Goal: Download file/media

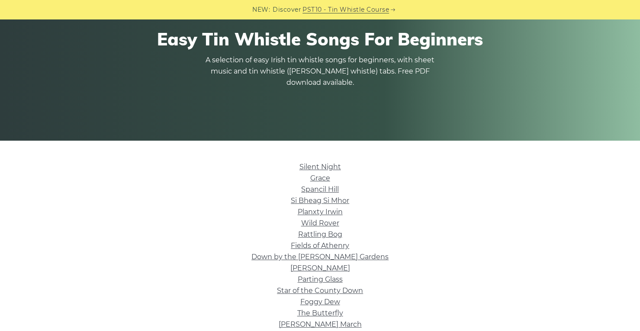
scroll to position [216, 0]
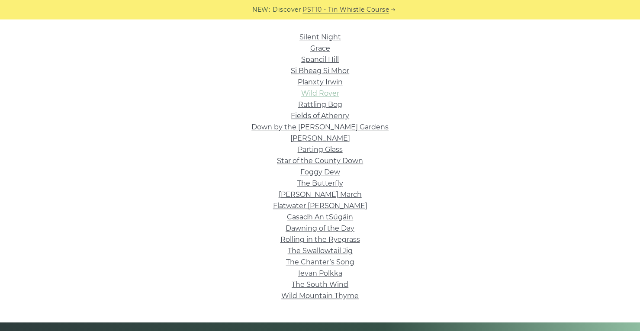
click at [328, 94] on link "Wild Rover" at bounding box center [320, 93] width 38 height 8
click at [332, 187] on link "The Butterfly" at bounding box center [320, 183] width 46 height 8
click at [322, 36] on link "Silent Night" at bounding box center [321, 37] width 42 height 8
click at [319, 52] on link "Grace" at bounding box center [320, 48] width 20 height 8
click at [331, 59] on link "Spancil Hill" at bounding box center [320, 59] width 38 height 8
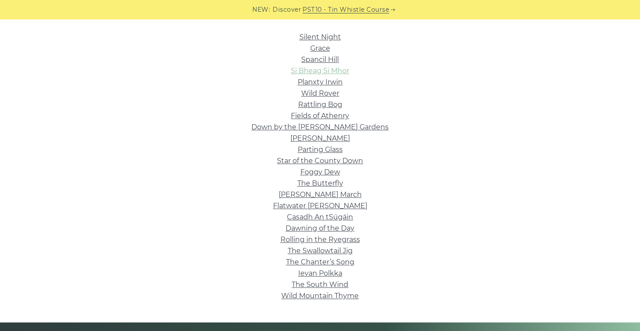
click at [333, 68] on link "Si­ Bheag Si­ Mhor" at bounding box center [320, 71] width 58 height 8
click at [332, 85] on link "Planxty Irwin" at bounding box center [320, 82] width 45 height 8
click at [318, 110] on li "Rattling Bog" at bounding box center [320, 104] width 488 height 11
click at [314, 106] on link "Rattling Bog" at bounding box center [320, 104] width 44 height 8
click at [328, 116] on link "Fields of Athenry" at bounding box center [320, 116] width 58 height 8
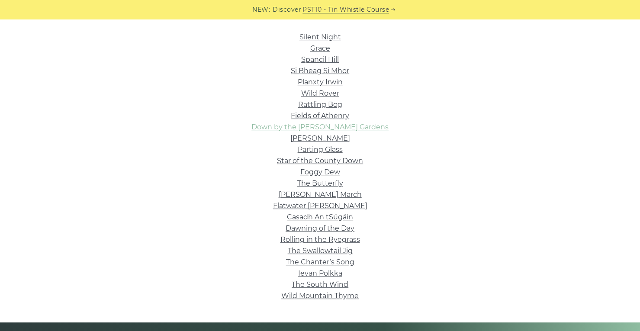
click at [322, 128] on link "Down by the Sally Gardens" at bounding box center [319, 127] width 137 height 8
click at [336, 140] on link "Roddy Mc Corley" at bounding box center [320, 138] width 60 height 8
click at [323, 151] on link "Parting Glass" at bounding box center [320, 149] width 45 height 8
click at [345, 162] on link "Star of the County Down" at bounding box center [320, 161] width 86 height 8
click at [330, 174] on link "Foggy Dew" at bounding box center [320, 172] width 40 height 8
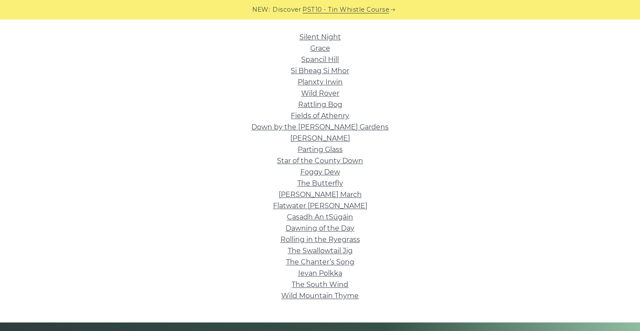
click at [325, 200] on li "Brian Boru’s March" at bounding box center [320, 194] width 488 height 11
click at [319, 194] on link "Brian Boru’s March" at bounding box center [320, 194] width 83 height 8
click at [328, 207] on link "Flatwater Fran" at bounding box center [320, 206] width 94 height 8
click at [325, 219] on link "Casadh An tSúgáin" at bounding box center [320, 217] width 66 height 8
click at [337, 230] on link "Dawning of the Day" at bounding box center [320, 228] width 69 height 8
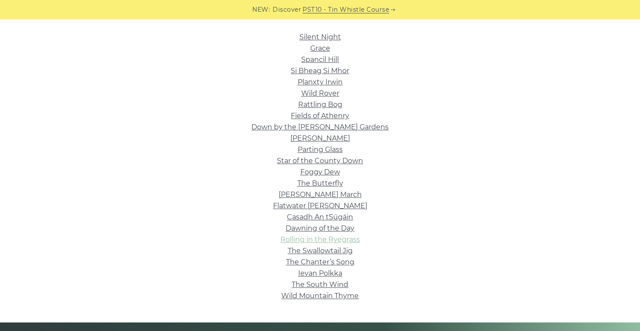
click at [318, 241] on link "Rolling in the Ryegrass" at bounding box center [320, 239] width 80 height 8
click at [335, 251] on link "The Swallowtail Jig" at bounding box center [320, 251] width 65 height 8
click at [333, 262] on link "The Chanter’s Song" at bounding box center [320, 262] width 68 height 8
click at [336, 276] on link "Ievan Polkka" at bounding box center [320, 273] width 44 height 8
click at [330, 285] on link "The South Wind" at bounding box center [320, 284] width 57 height 8
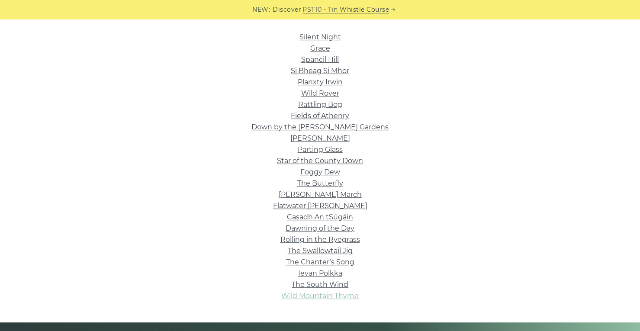
click at [299, 296] on link "Wild Mountain Thyme" at bounding box center [319, 296] width 77 height 8
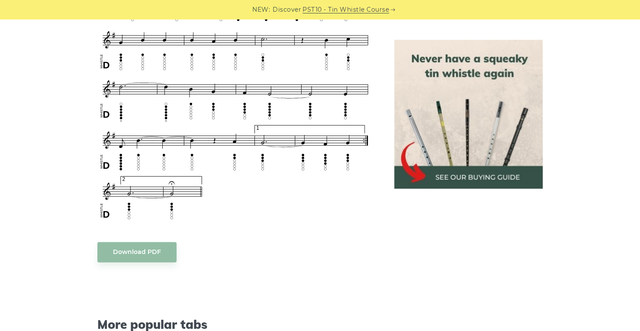
scroll to position [563, 0]
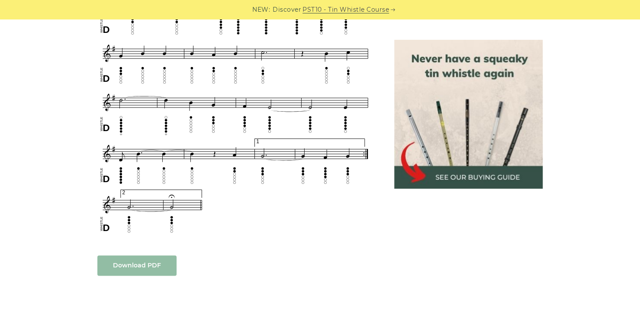
click at [135, 267] on link "Download PDF" at bounding box center [136, 265] width 79 height 20
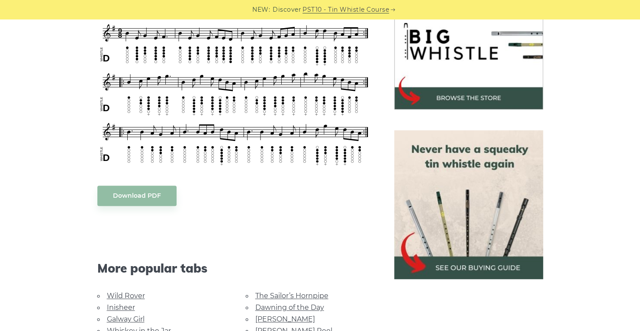
scroll to position [303, 0]
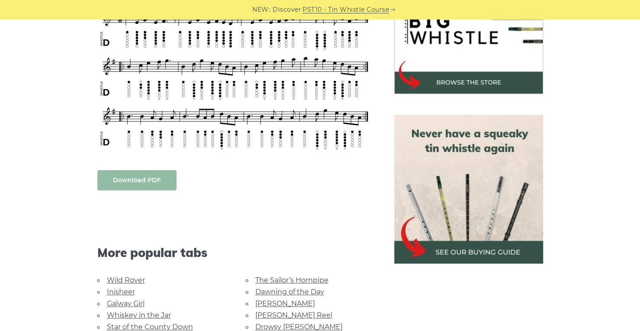
click at [154, 174] on link "Download PDF" at bounding box center [136, 180] width 79 height 20
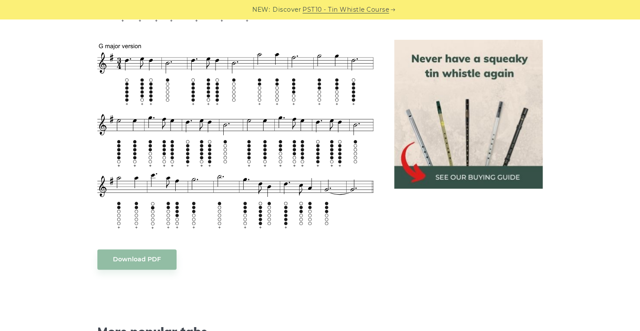
scroll to position [606, 0]
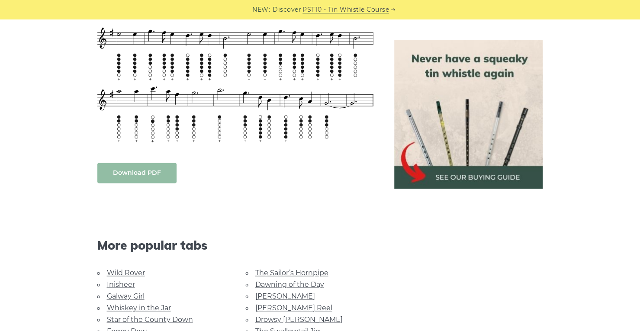
click at [145, 169] on link "Download PDF" at bounding box center [136, 173] width 79 height 20
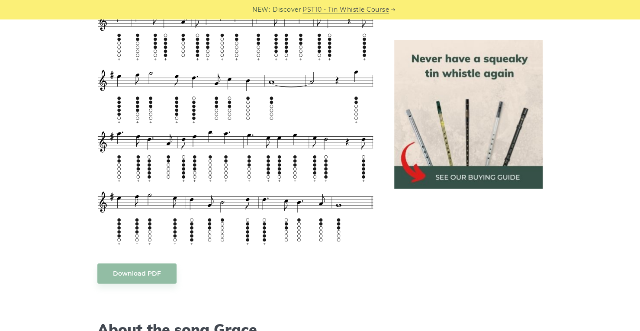
scroll to position [1298, 0]
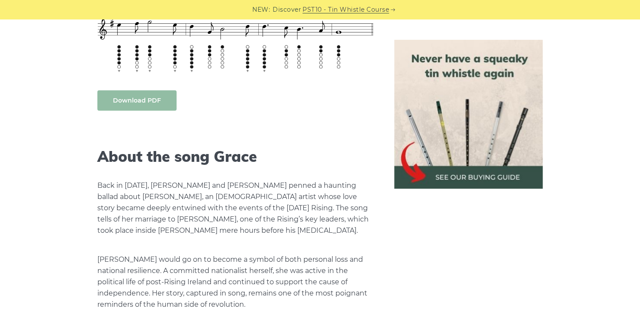
click at [138, 100] on link "Download PDF" at bounding box center [136, 100] width 79 height 20
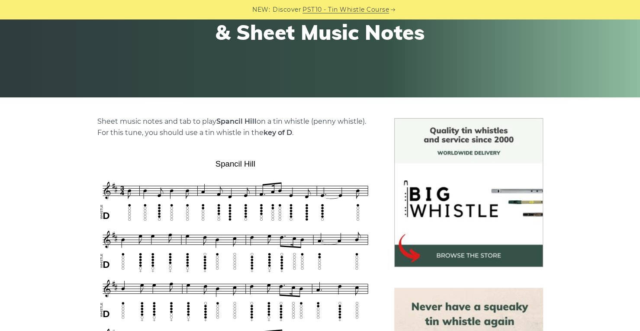
scroll to position [390, 0]
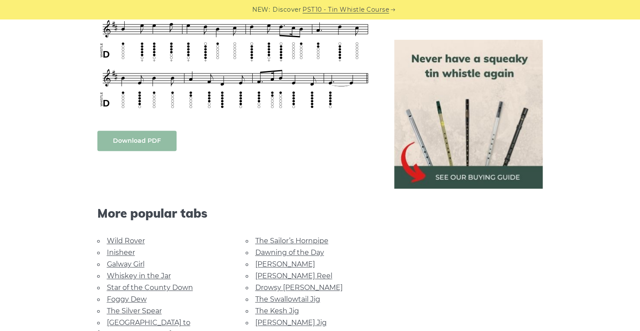
click at [143, 137] on link "Download PDF" at bounding box center [136, 141] width 79 height 20
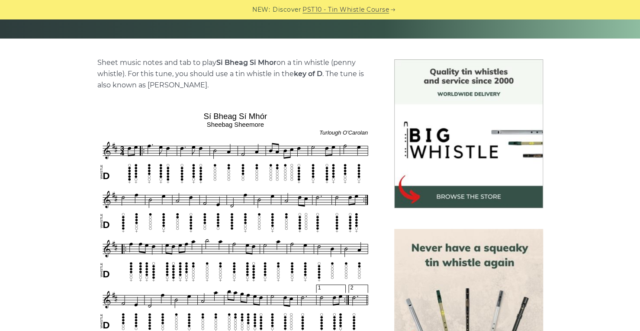
scroll to position [260, 0]
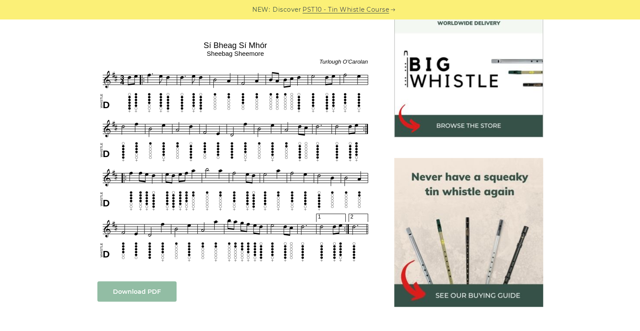
click at [125, 295] on link "Download PDF" at bounding box center [136, 291] width 79 height 20
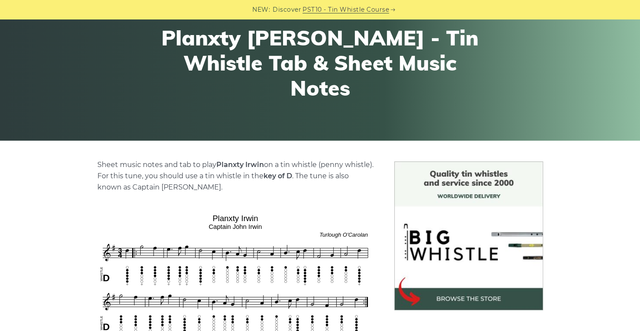
scroll to position [303, 0]
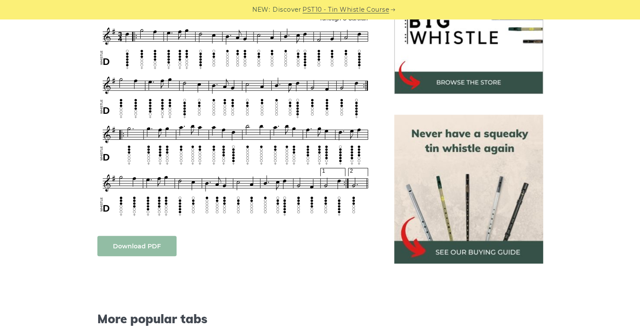
click at [153, 247] on link "Download PDF" at bounding box center [136, 246] width 79 height 20
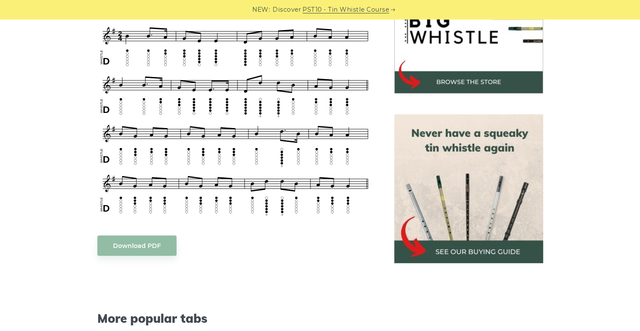
scroll to position [346, 0]
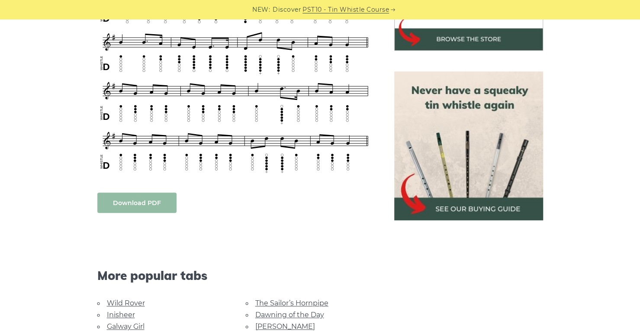
click at [152, 207] on link "Download PDF" at bounding box center [136, 203] width 79 height 20
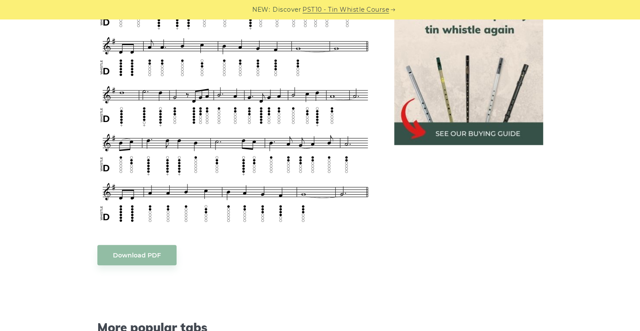
scroll to position [433, 0]
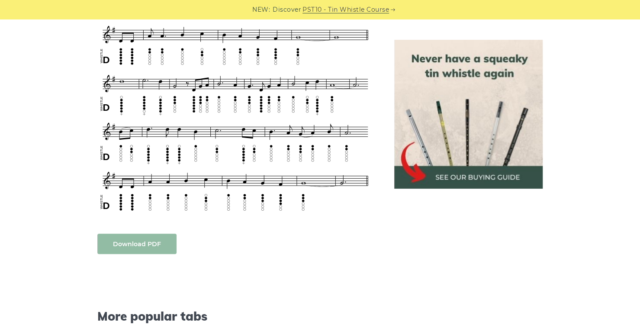
click at [125, 245] on link "Download PDF" at bounding box center [136, 244] width 79 height 20
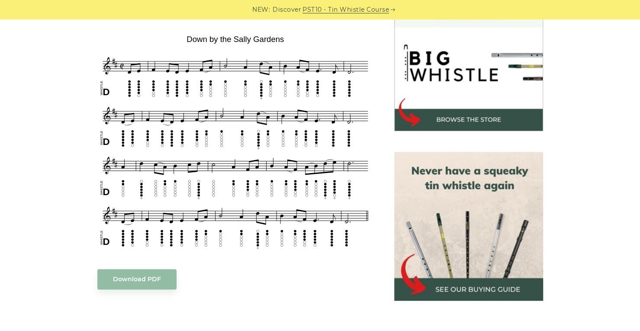
scroll to position [390, 0]
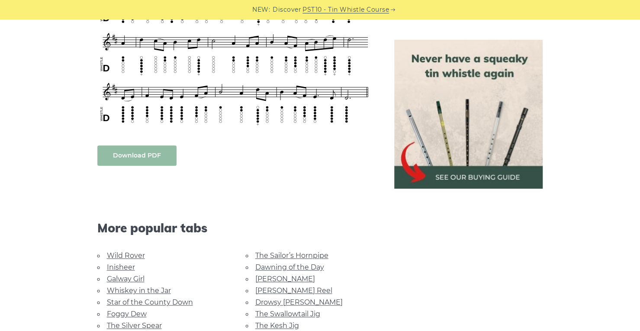
click at [131, 147] on link "Download PDF" at bounding box center [136, 155] width 79 height 20
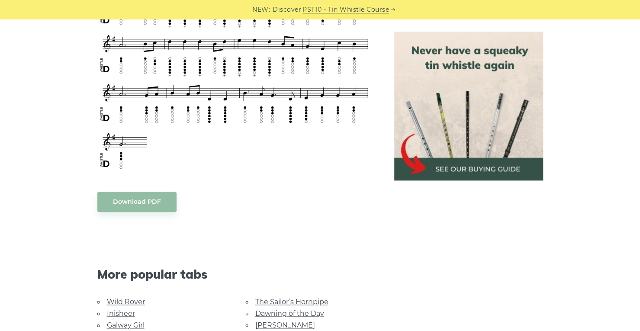
scroll to position [390, 0]
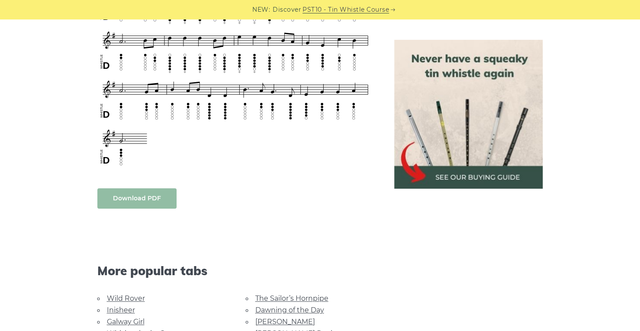
click at [131, 198] on link "Download PDF" at bounding box center [136, 198] width 79 height 20
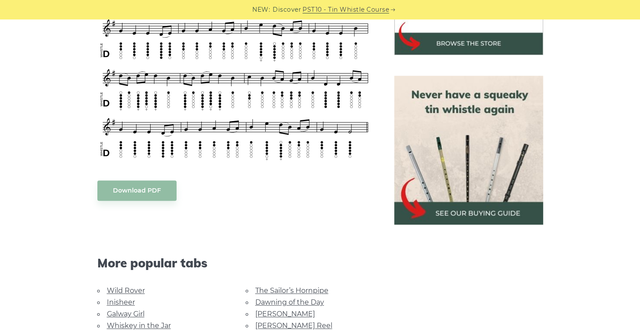
scroll to position [346, 0]
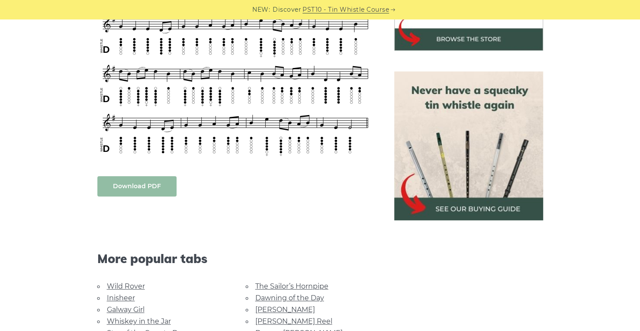
click at [150, 183] on link "Download PDF" at bounding box center [136, 186] width 79 height 20
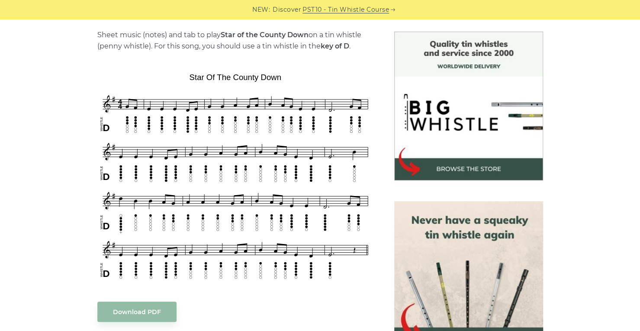
scroll to position [346, 0]
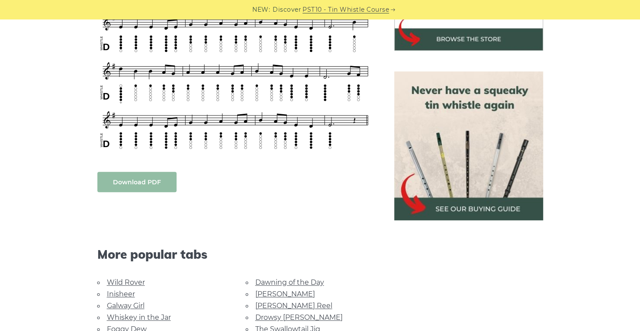
click at [162, 181] on link "Download PDF" at bounding box center [136, 182] width 79 height 20
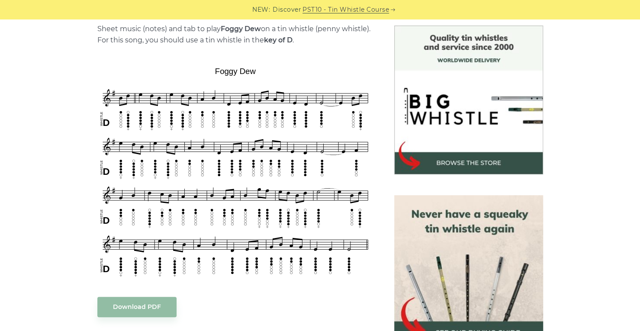
scroll to position [346, 0]
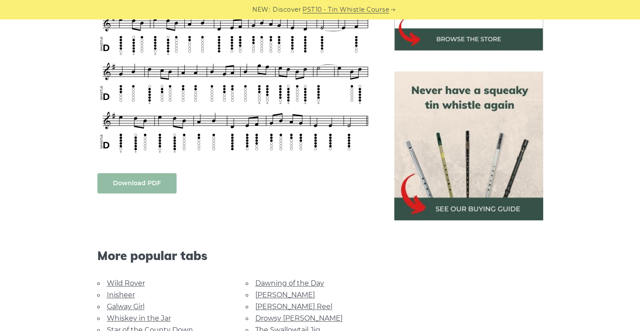
click at [129, 178] on link "Download PDF" at bounding box center [136, 183] width 79 height 20
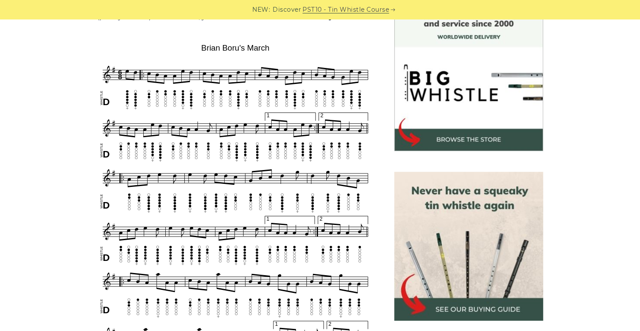
scroll to position [346, 0]
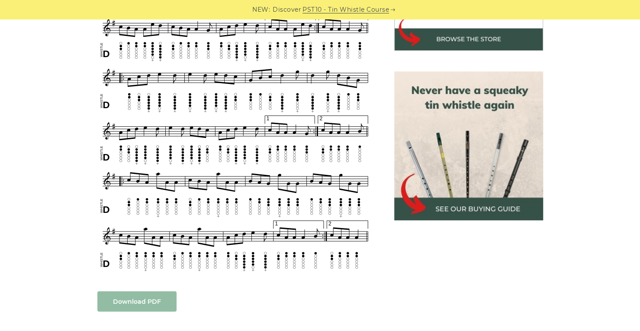
click at [126, 302] on link "Download PDF" at bounding box center [136, 301] width 79 height 20
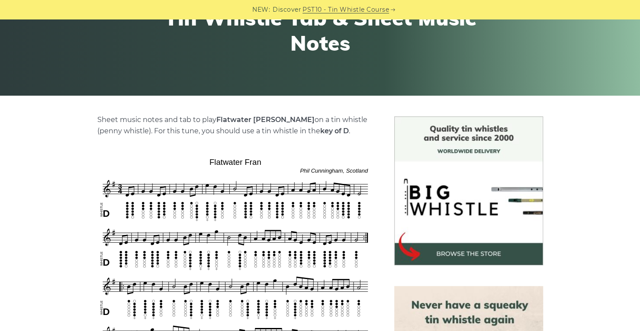
scroll to position [260, 0]
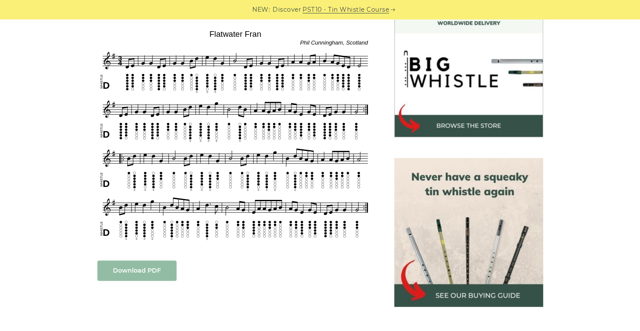
click at [139, 276] on link "Download PDF" at bounding box center [136, 271] width 79 height 20
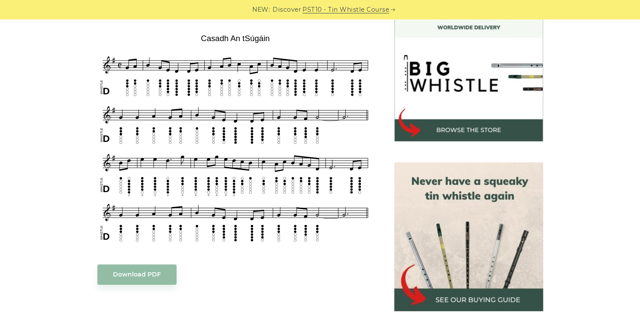
scroll to position [260, 0]
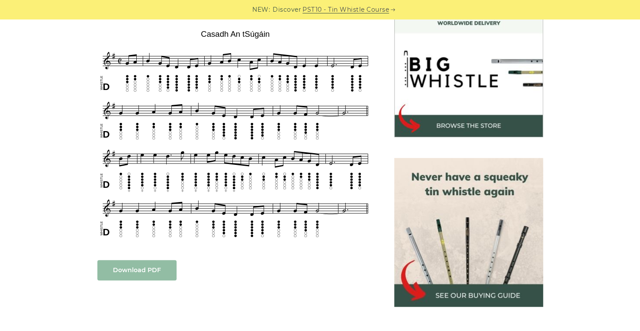
click at [129, 270] on link "Download PDF" at bounding box center [136, 270] width 79 height 20
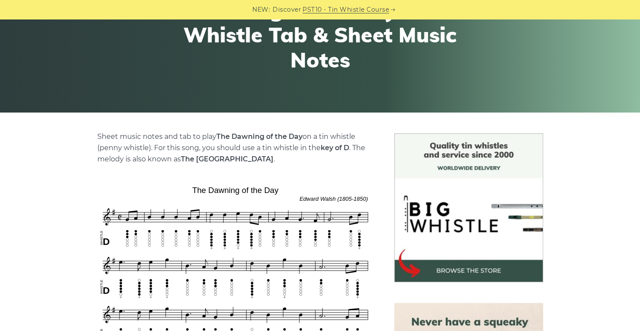
scroll to position [303, 0]
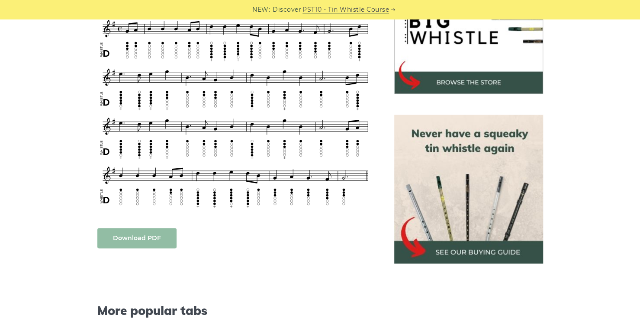
click at [148, 235] on link "Download PDF" at bounding box center [136, 238] width 79 height 20
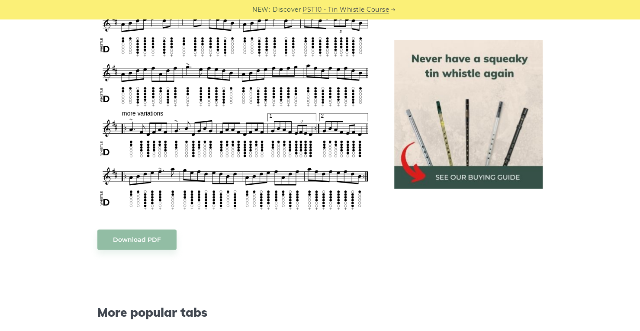
scroll to position [519, 0]
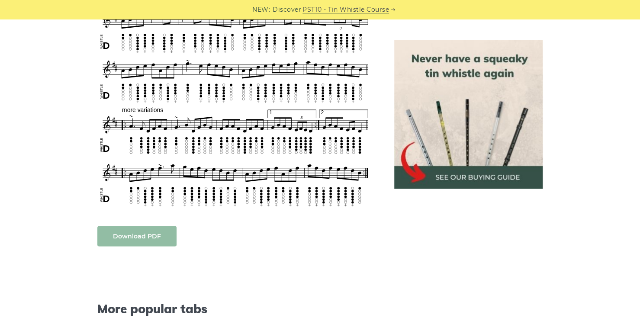
click at [146, 238] on link "Download PDF" at bounding box center [136, 236] width 79 height 20
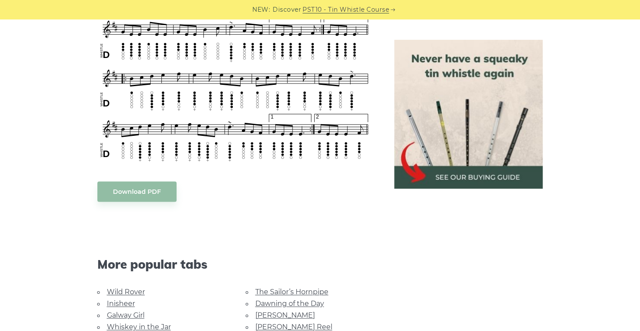
scroll to position [563, 0]
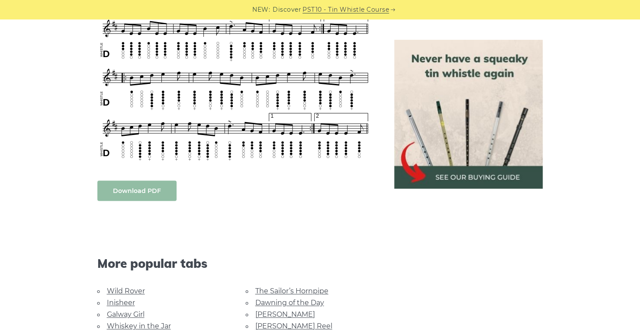
click at [144, 183] on link "Download PDF" at bounding box center [136, 190] width 79 height 20
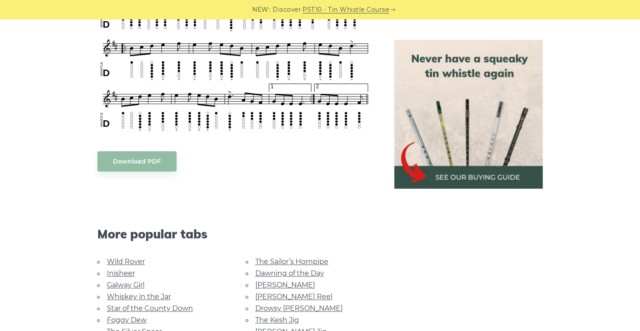
scroll to position [606, 0]
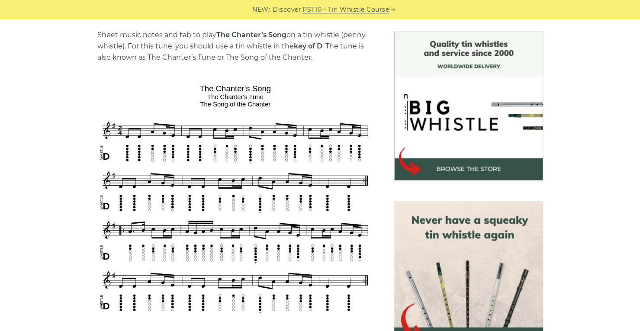
scroll to position [433, 0]
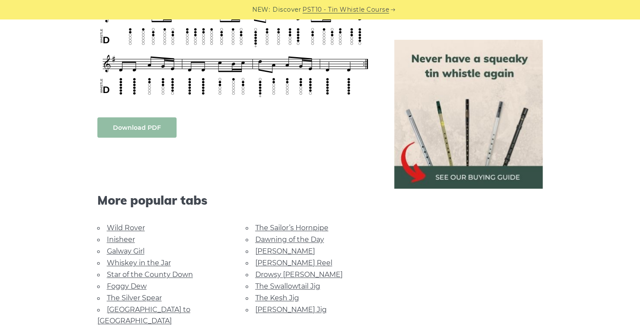
click at [137, 126] on link "Download PDF" at bounding box center [136, 127] width 79 height 20
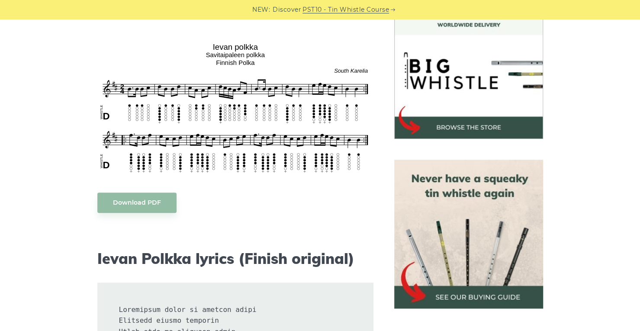
scroll to position [260, 0]
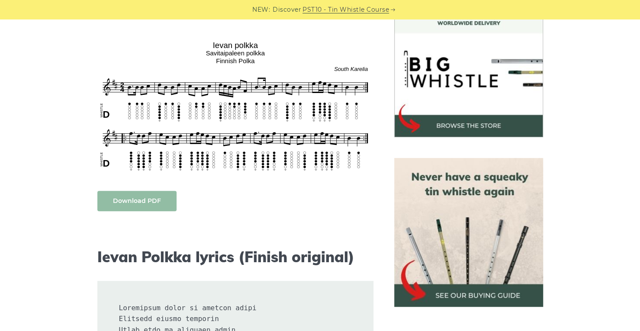
click at [145, 209] on link "Download PDF" at bounding box center [136, 201] width 79 height 20
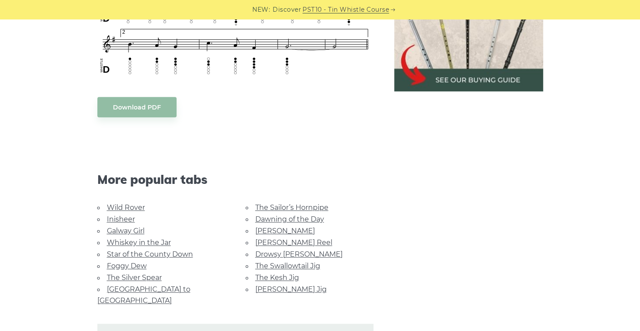
scroll to position [476, 0]
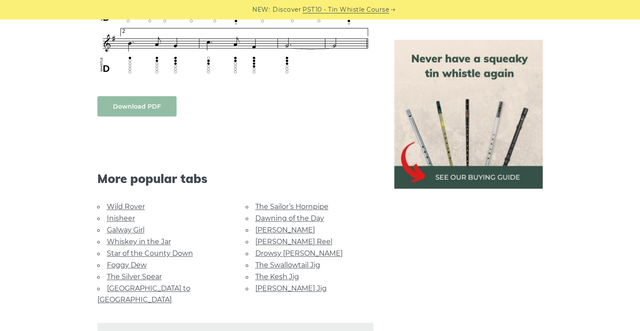
click at [140, 103] on link "Download PDF" at bounding box center [136, 106] width 79 height 20
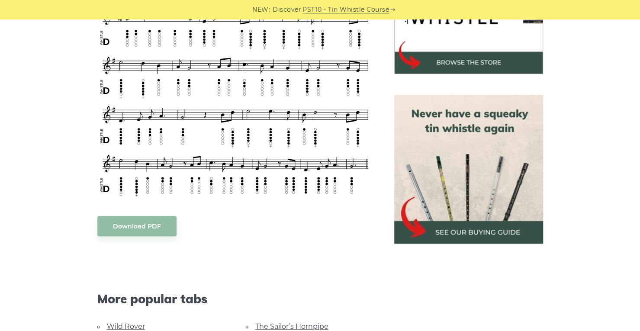
scroll to position [346, 0]
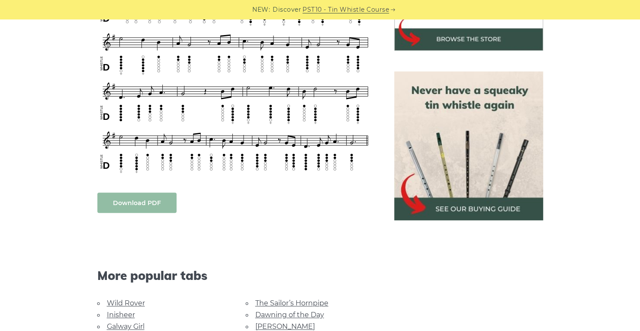
click at [129, 206] on link "Download PDF" at bounding box center [136, 203] width 79 height 20
